Goal: Transaction & Acquisition: Purchase product/service

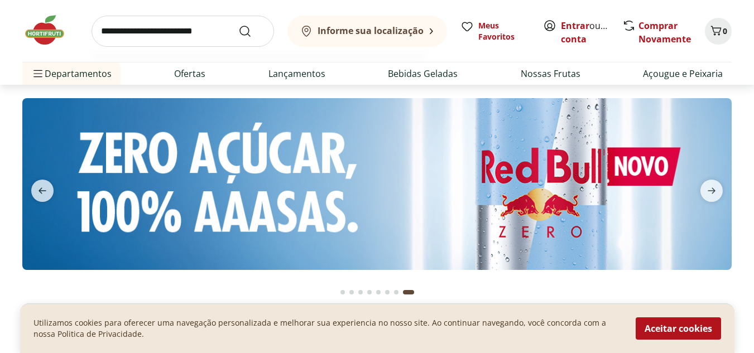
click at [176, 25] on input "search" at bounding box center [183, 31] width 183 height 31
type input "********"
click at [238, 25] on button "Submit Search" at bounding box center [251, 31] width 27 height 13
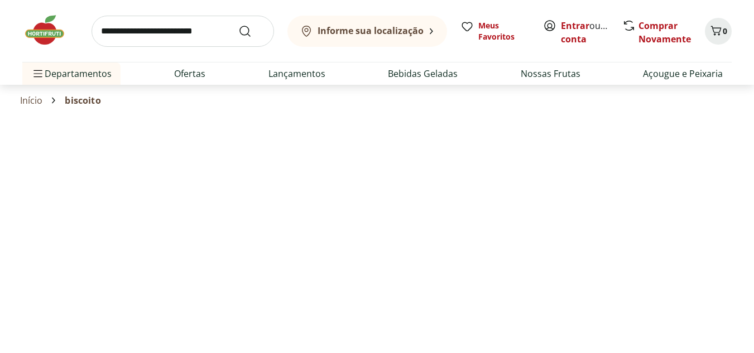
select select "**********"
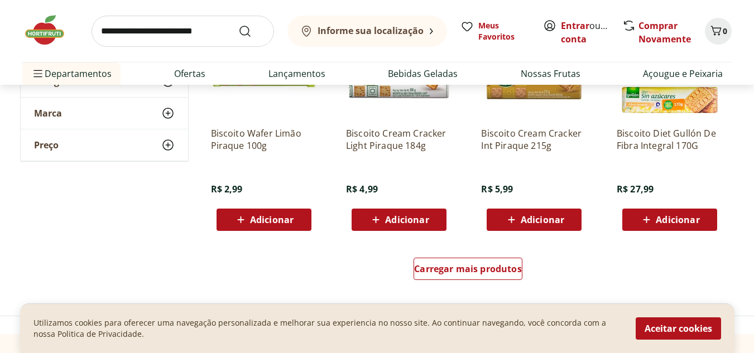
scroll to position [704, 0]
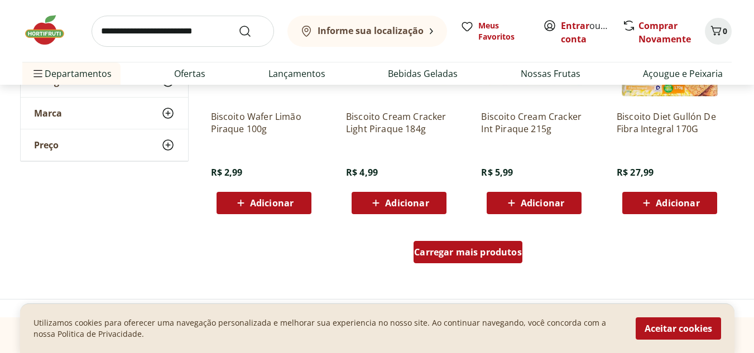
click at [471, 249] on span "Carregar mais produtos" at bounding box center [468, 252] width 108 height 9
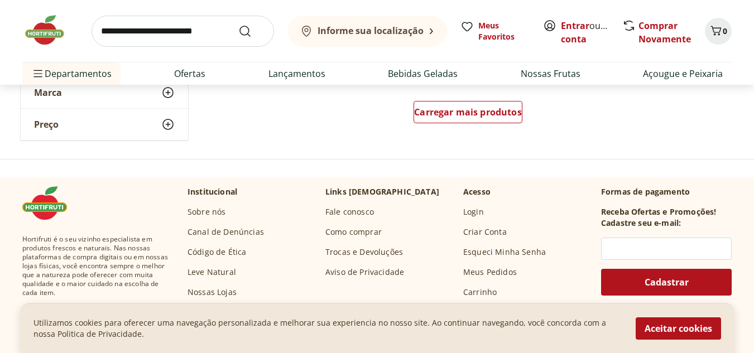
scroll to position [1537, 0]
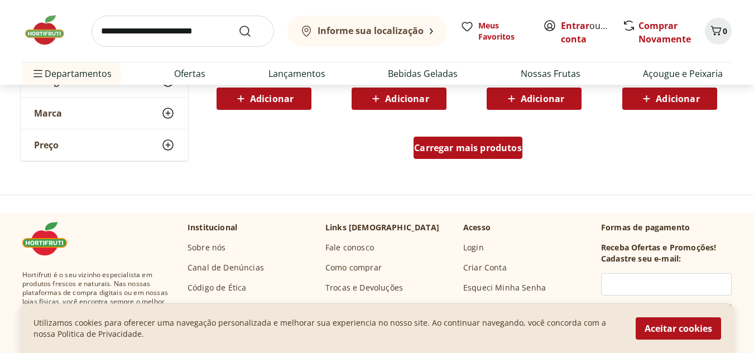
click at [435, 152] on span "Carregar mais produtos" at bounding box center [468, 148] width 108 height 9
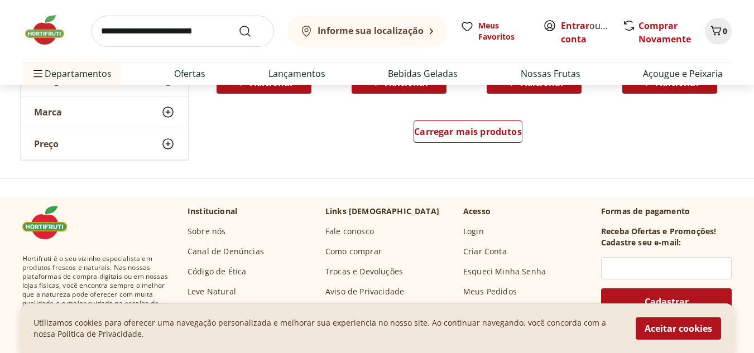
scroll to position [2258, 0]
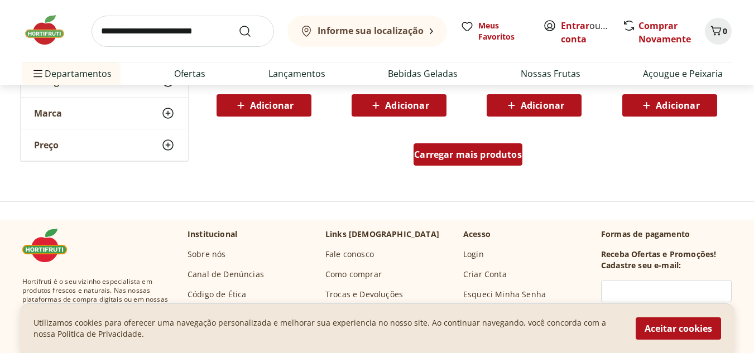
click at [447, 159] on span "Carregar mais produtos" at bounding box center [468, 154] width 108 height 9
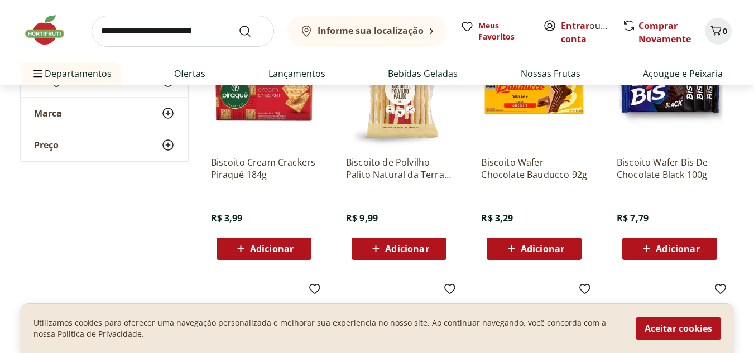
scroll to position [107, 0]
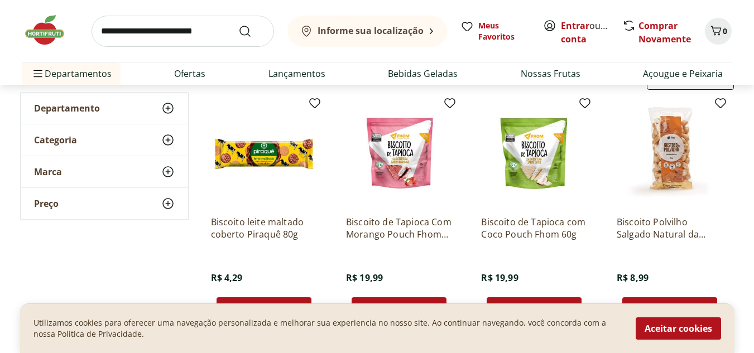
click at [171, 109] on icon at bounding box center [167, 108] width 13 height 13
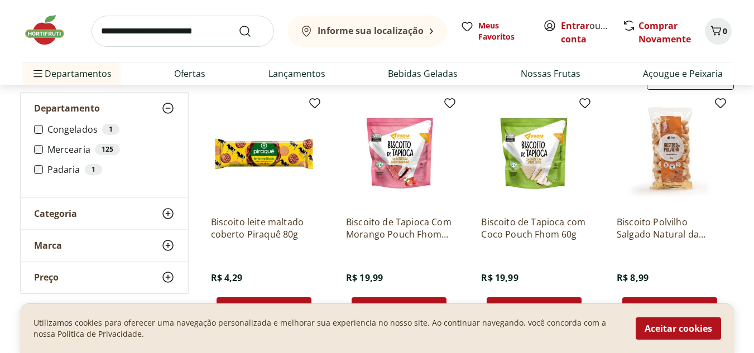
click at [167, 215] on icon at bounding box center [167, 213] width 13 height 13
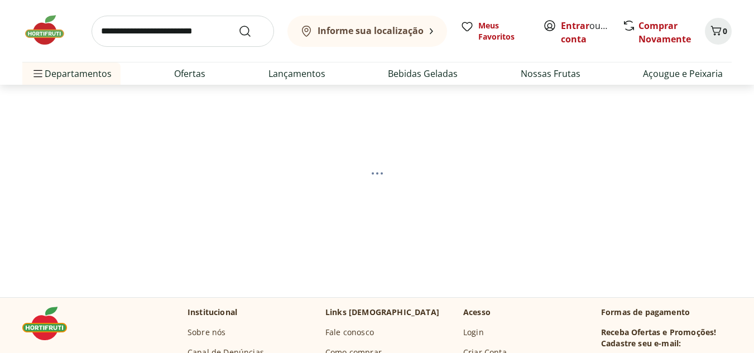
select select "**********"
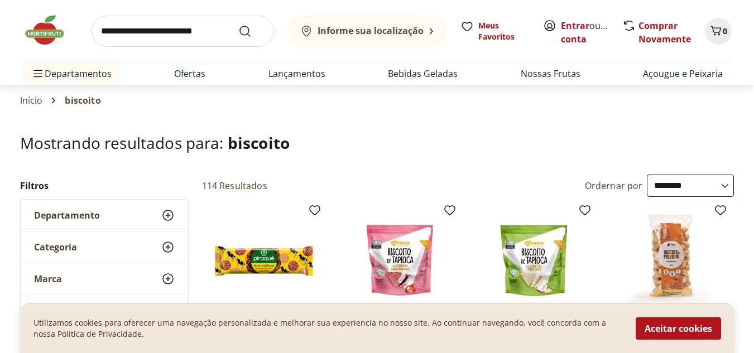
click at [166, 281] on icon at bounding box center [167, 278] width 13 height 13
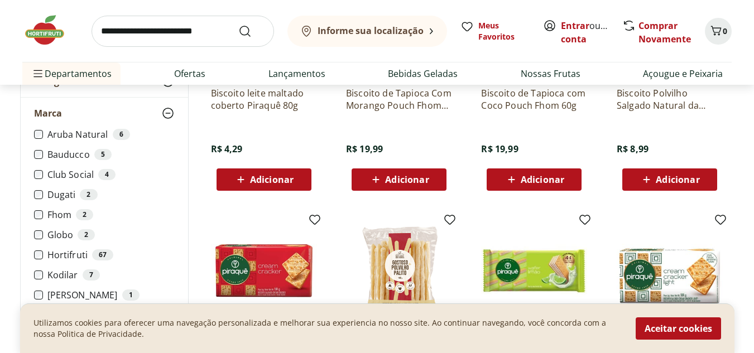
scroll to position [193, 0]
